Goal: Information Seeking & Learning: Learn about a topic

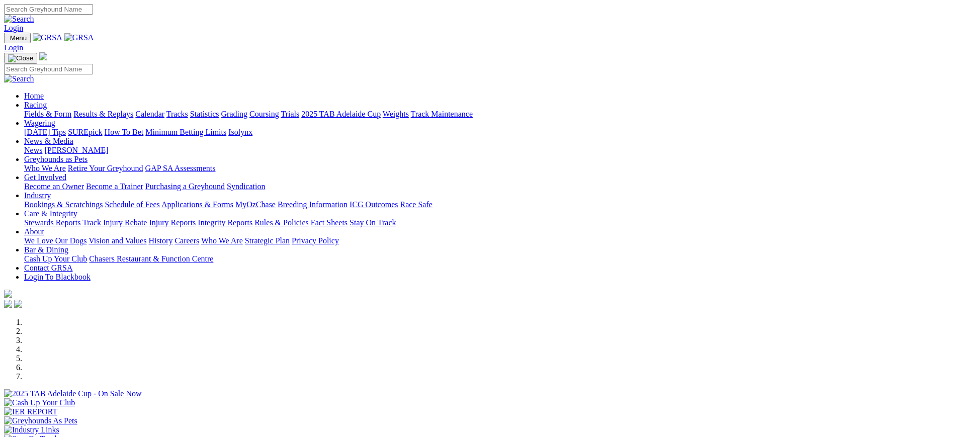
click at [108, 146] on link "[PERSON_NAME]" at bounding box center [76, 150] width 64 height 9
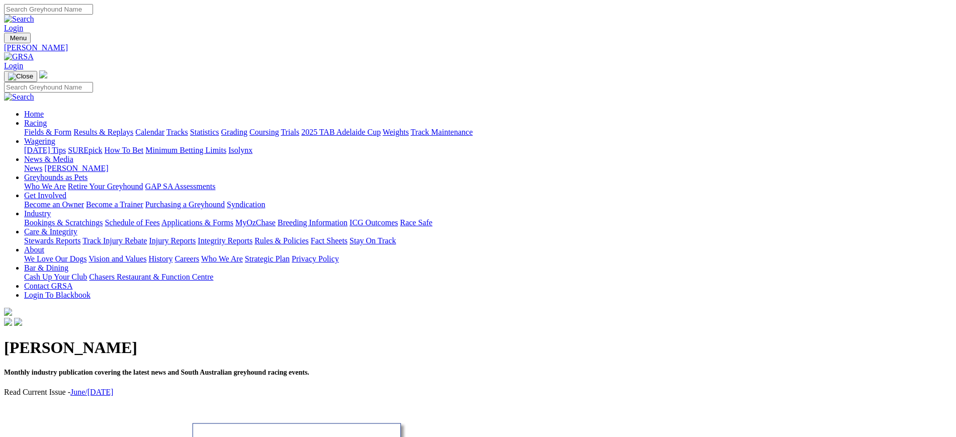
click at [42, 164] on link "News" at bounding box center [33, 168] width 18 height 9
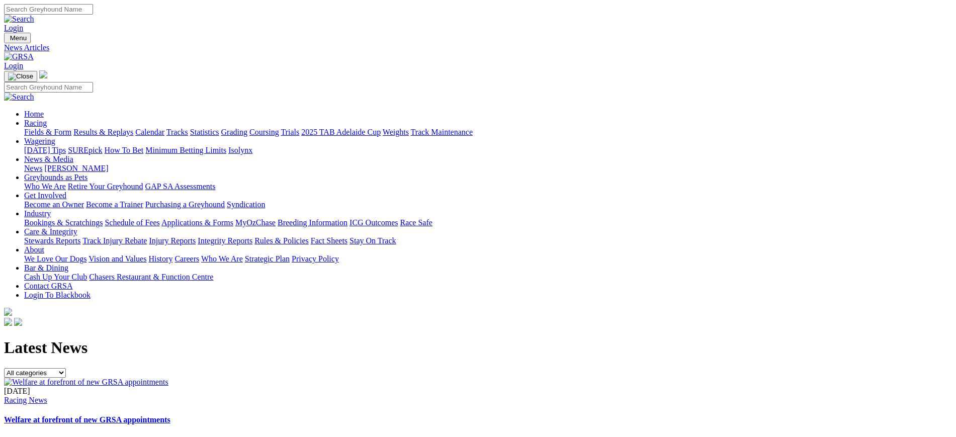
click at [410, 387] on div "[DATE] Racing News Welfare at forefront of new GRSA appointments ..." at bounding box center [478, 416] width 948 height 58
click at [168, 378] on img at bounding box center [86, 382] width 164 height 9
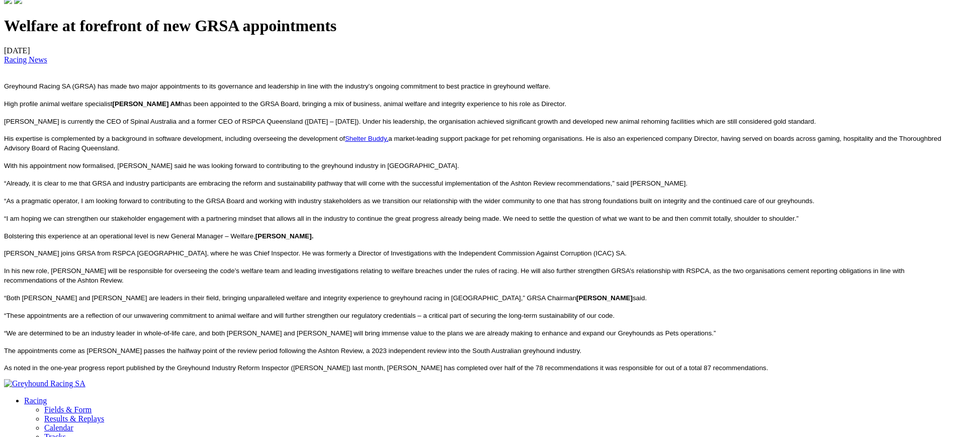
scroll to position [326, 0]
